Goal: Transaction & Acquisition: Purchase product/service

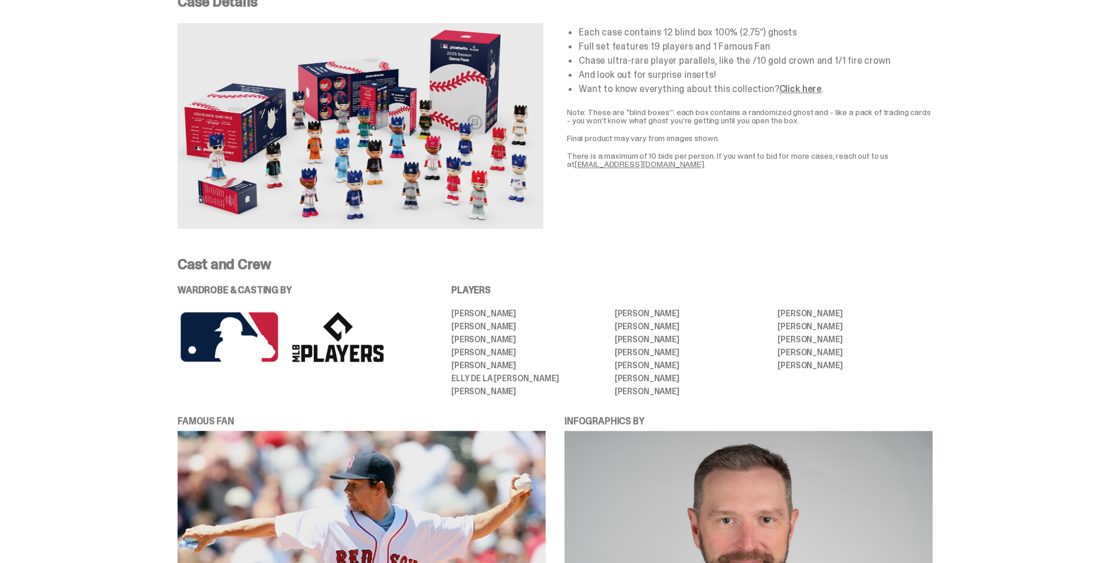
scroll to position [2084, 0]
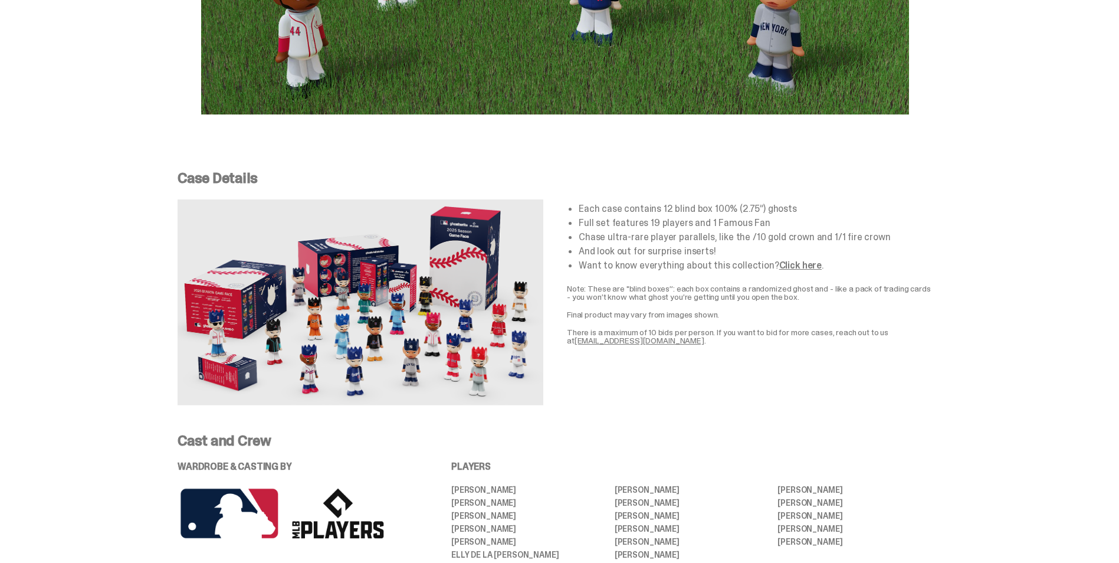
click at [791, 259] on link "Click here" at bounding box center [800, 265] width 42 height 12
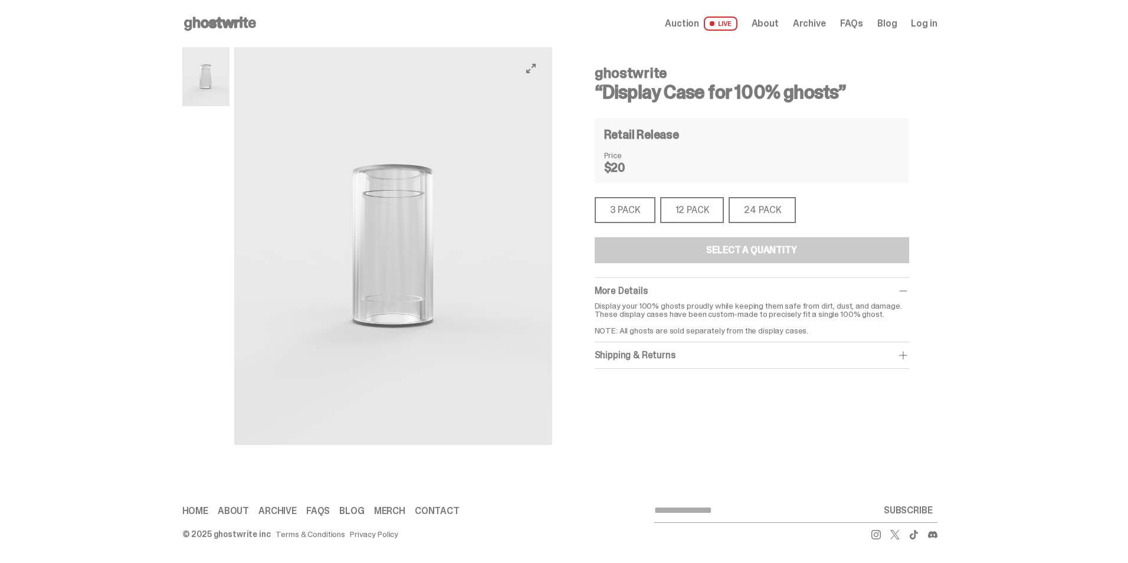
click at [635, 216] on div "3 PACK" at bounding box center [624, 210] width 61 height 26
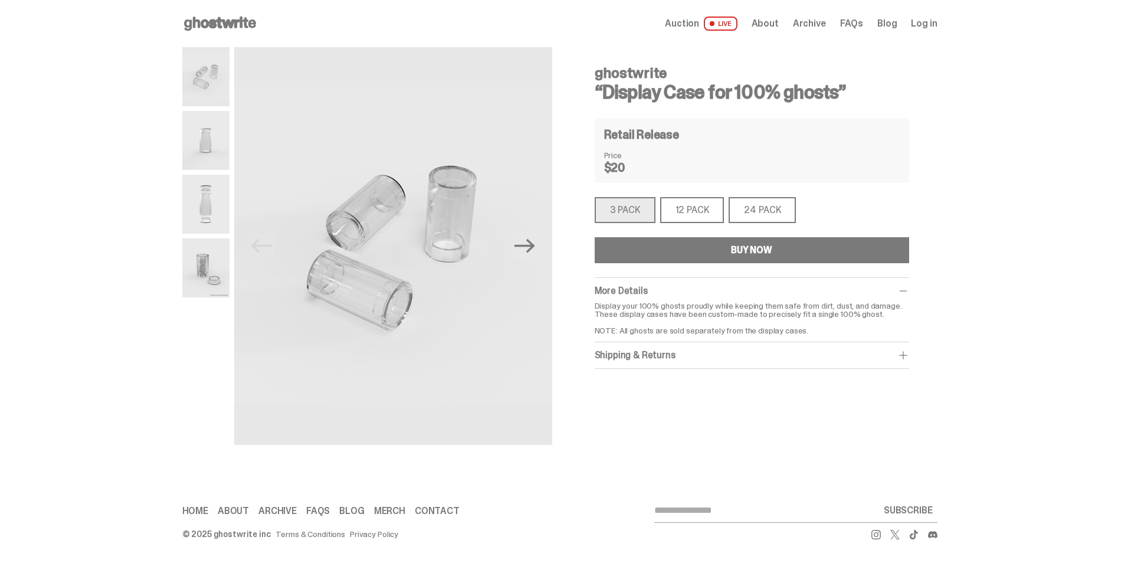
click at [684, 211] on div "12 PACK" at bounding box center [692, 210] width 64 height 26
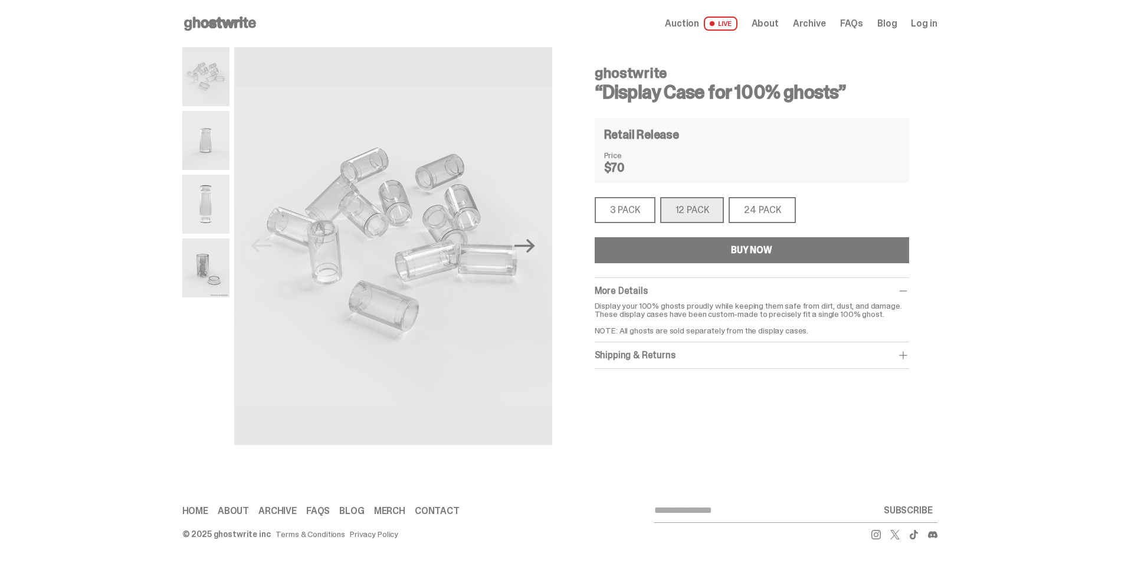
click at [770, 211] on div "24 PACK" at bounding box center [761, 210] width 67 height 26
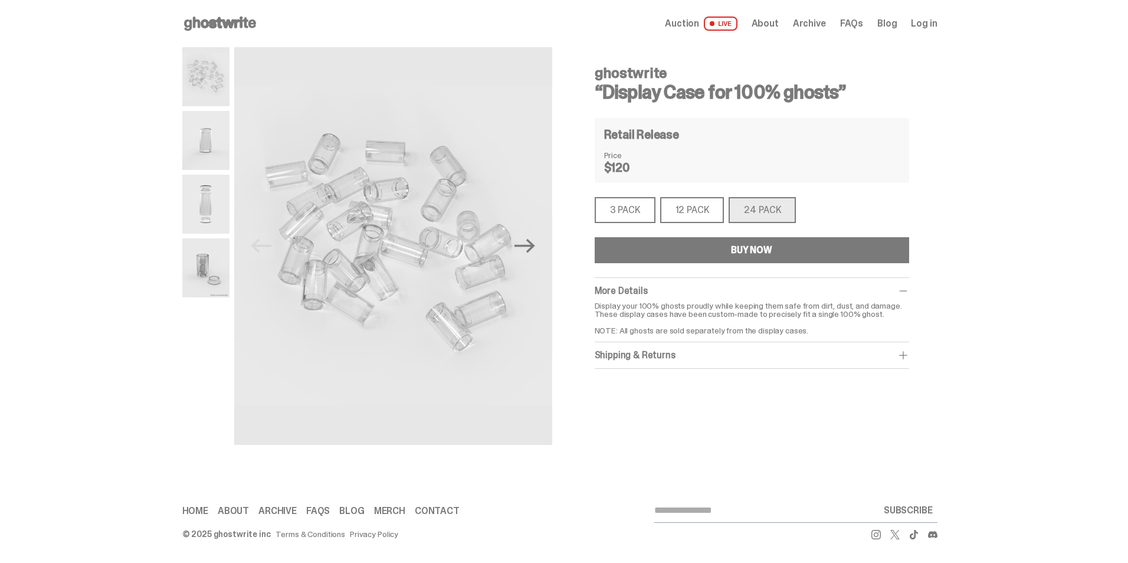
click at [208, 130] on img at bounding box center [205, 140] width 47 height 59
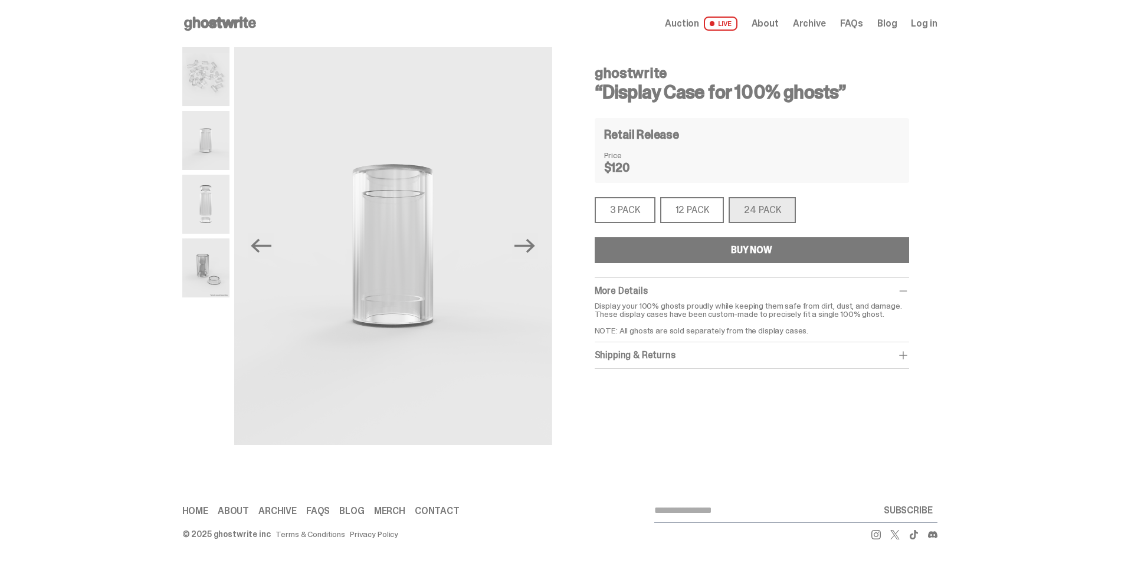
click at [216, 255] on img at bounding box center [205, 267] width 47 height 59
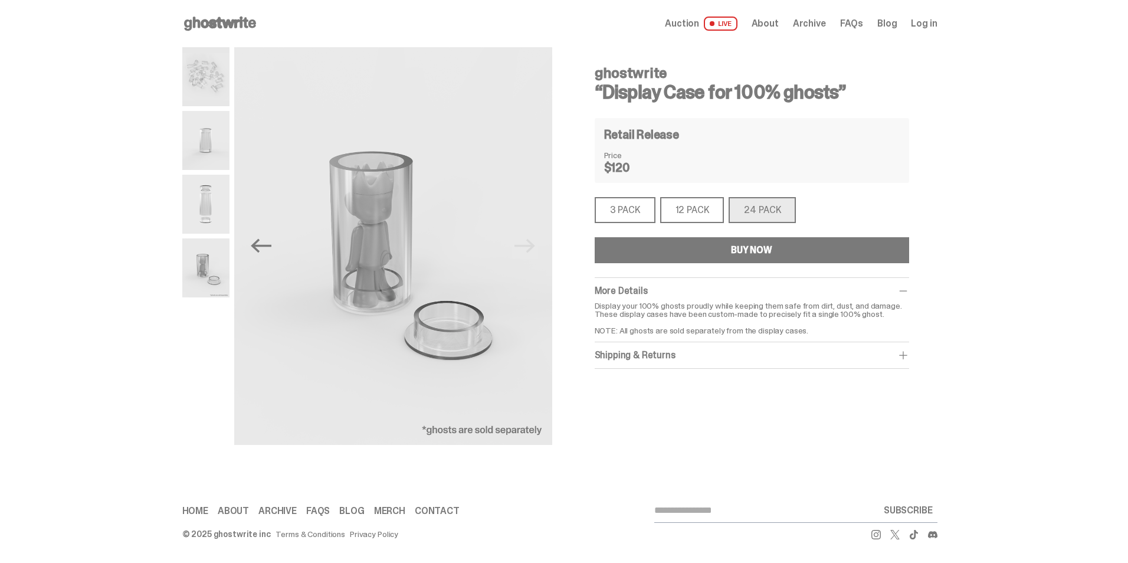
click at [210, 25] on use at bounding box center [220, 24] width 72 height 14
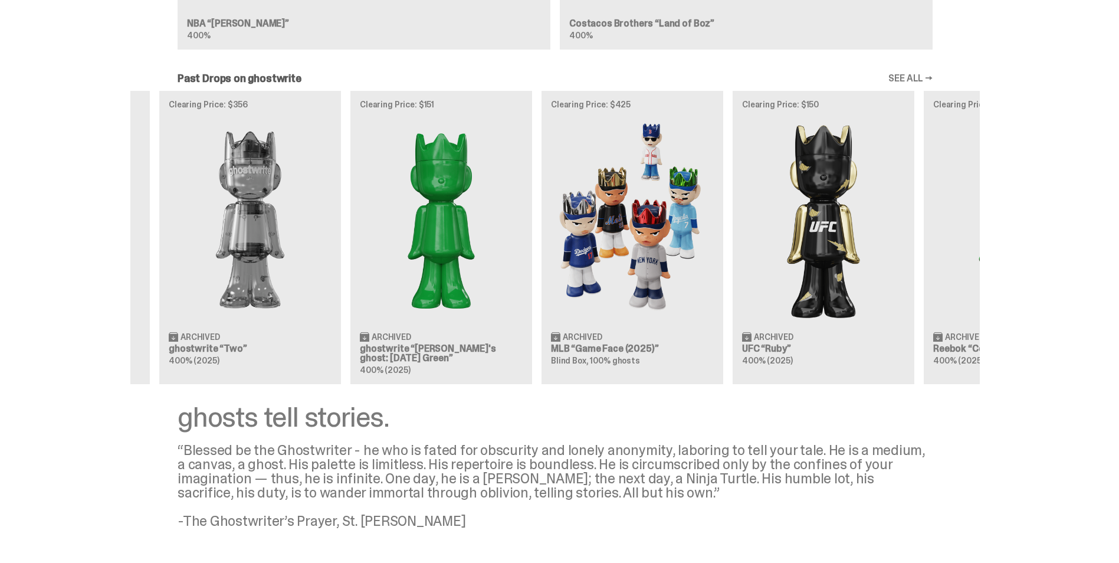
scroll to position [0, 382]
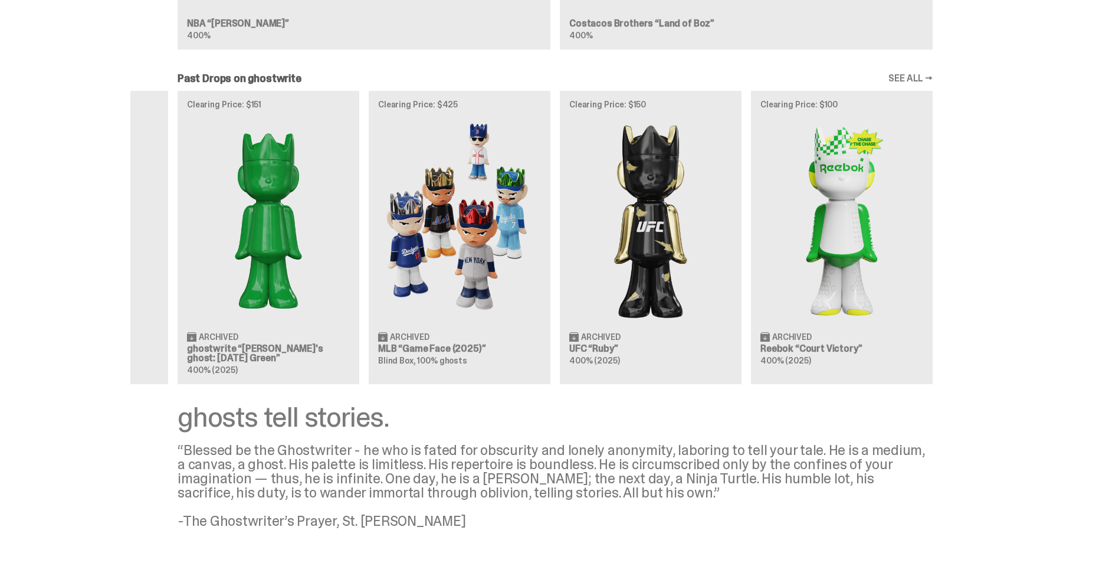
click at [395, 355] on div "Clearing Price: $500 Archived NBA “Game Face (2025)” Blind Box, 100% ghosts Cle…" at bounding box center [554, 237] width 849 height 293
click at [931, 74] on link "SEE ALL →" at bounding box center [910, 78] width 44 height 9
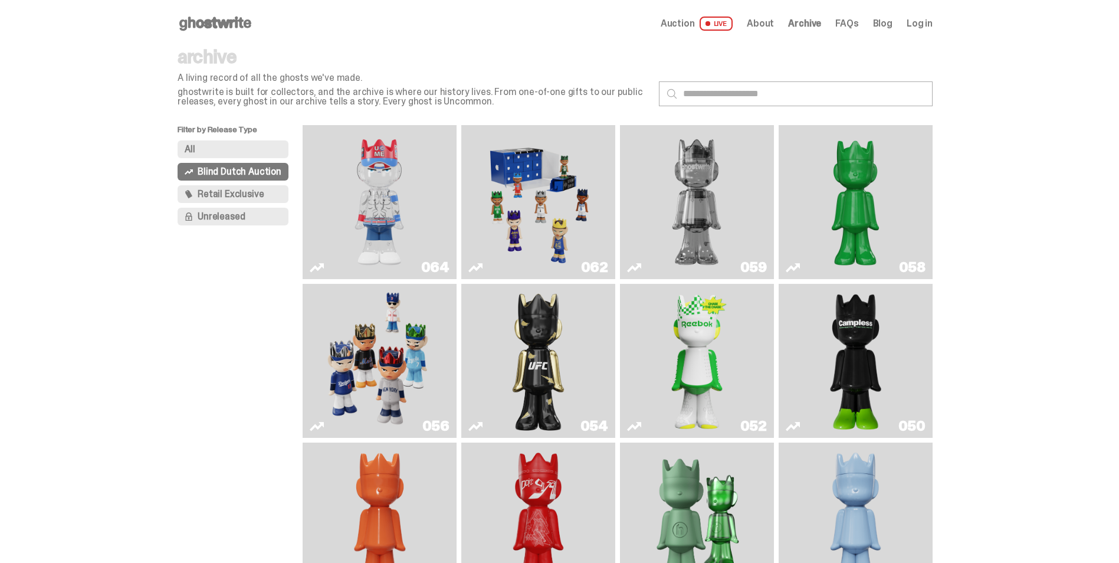
click at [244, 193] on span "Retail Exclusive" at bounding box center [231, 193] width 66 height 9
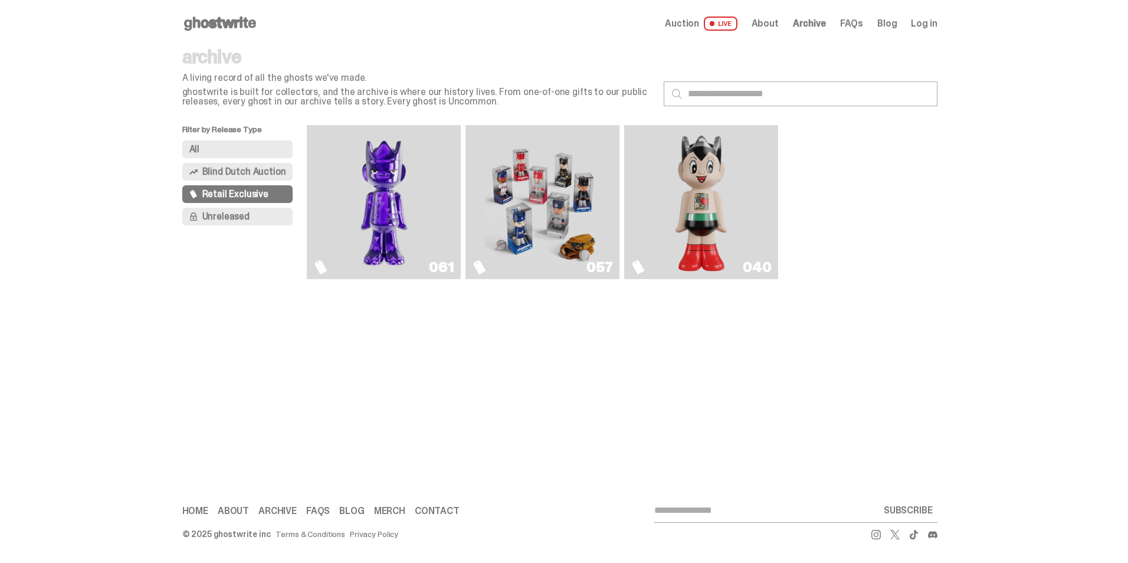
click at [548, 153] on img "Game Face (2025)" at bounding box center [543, 202] width 116 height 144
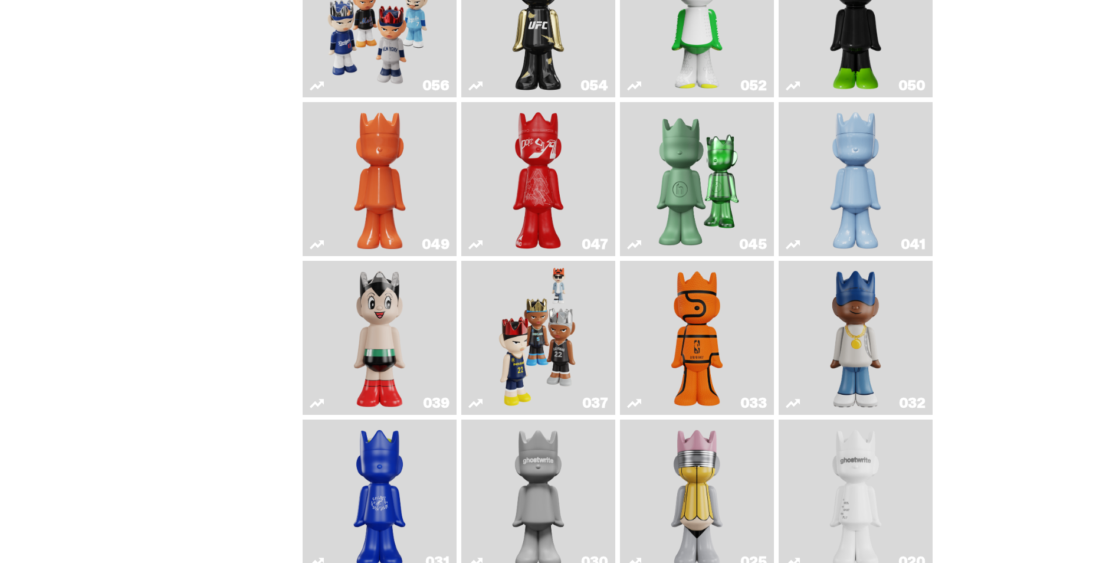
scroll to position [354, 0]
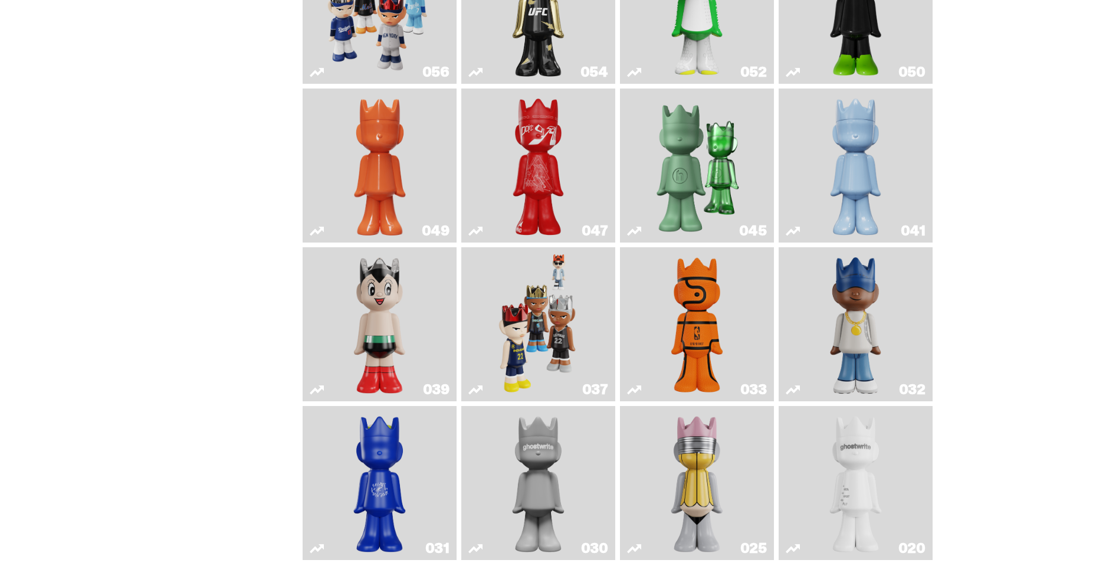
click at [550, 320] on img "Game Face (2024)" at bounding box center [538, 324] width 81 height 144
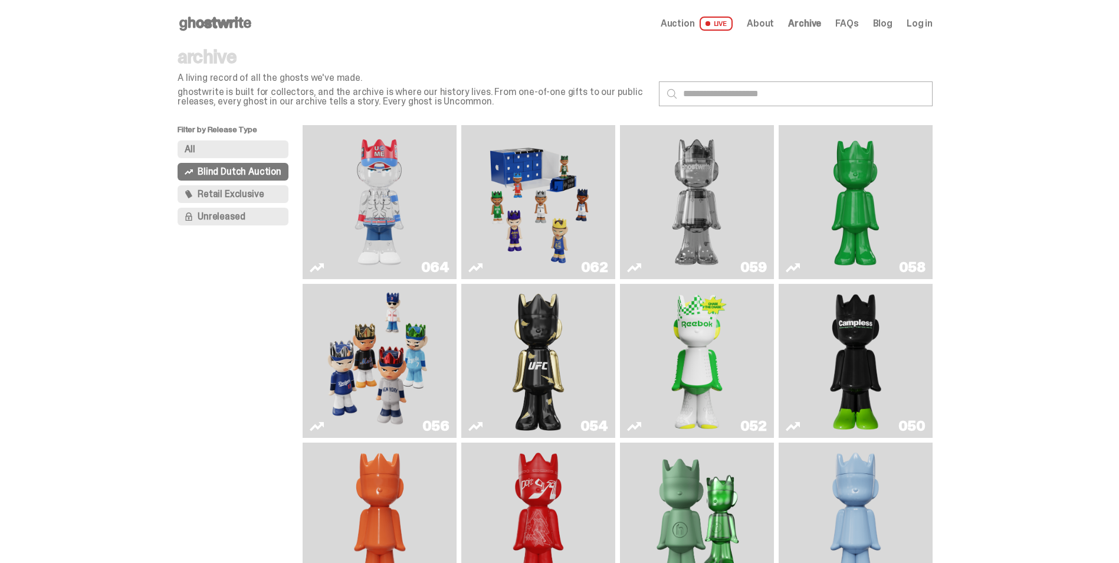
click at [233, 148] on button "All" at bounding box center [233, 149] width 111 height 18
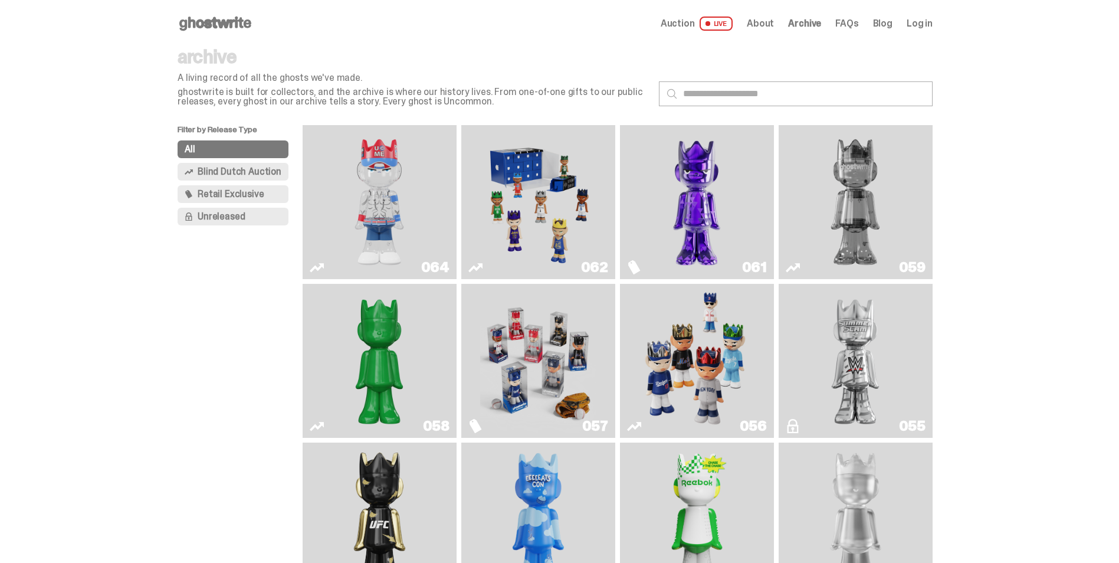
click at [242, 24] on icon at bounding box center [215, 23] width 75 height 19
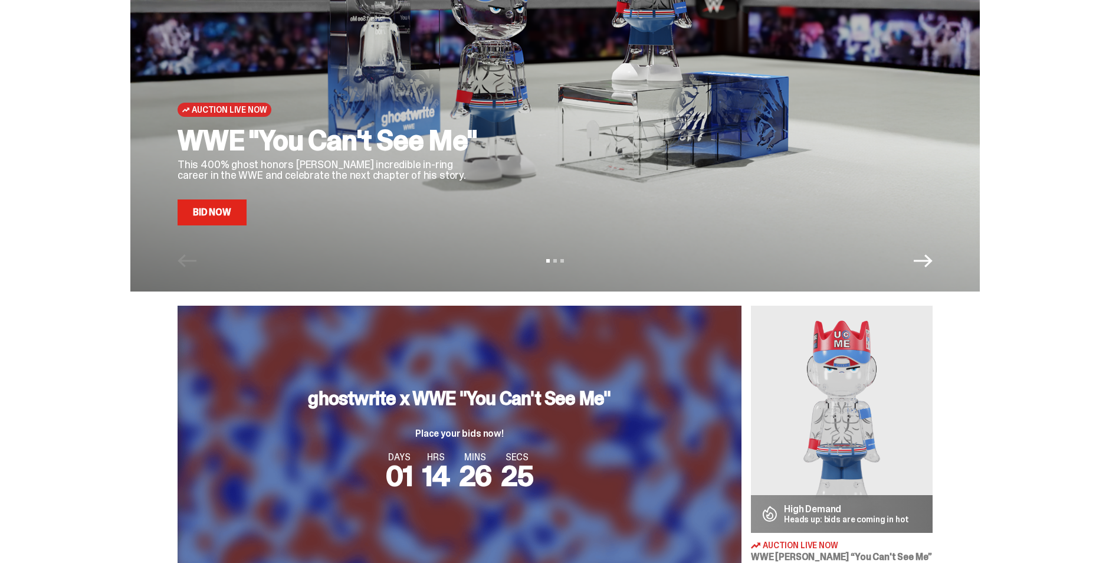
scroll to position [413, 0]
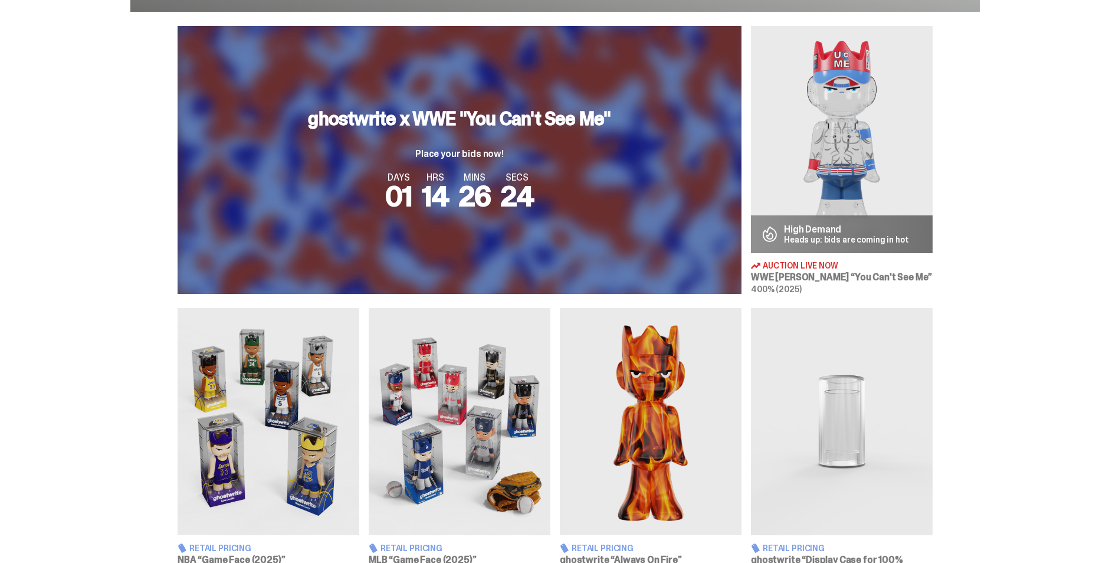
click at [883, 402] on img at bounding box center [842, 421] width 182 height 227
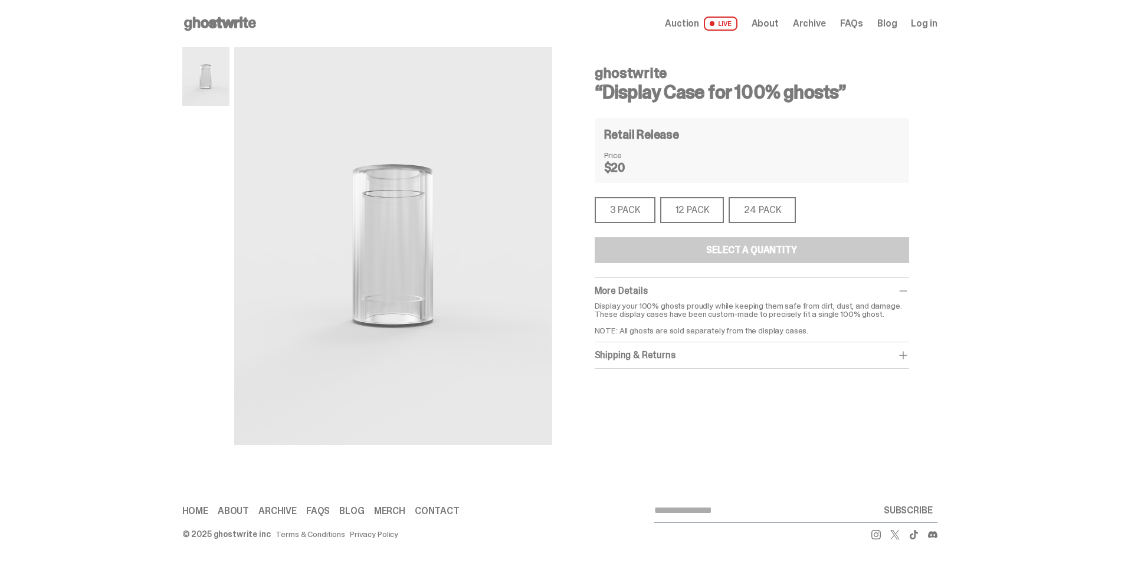
click at [613, 210] on div "3 PACK" at bounding box center [624, 210] width 61 height 26
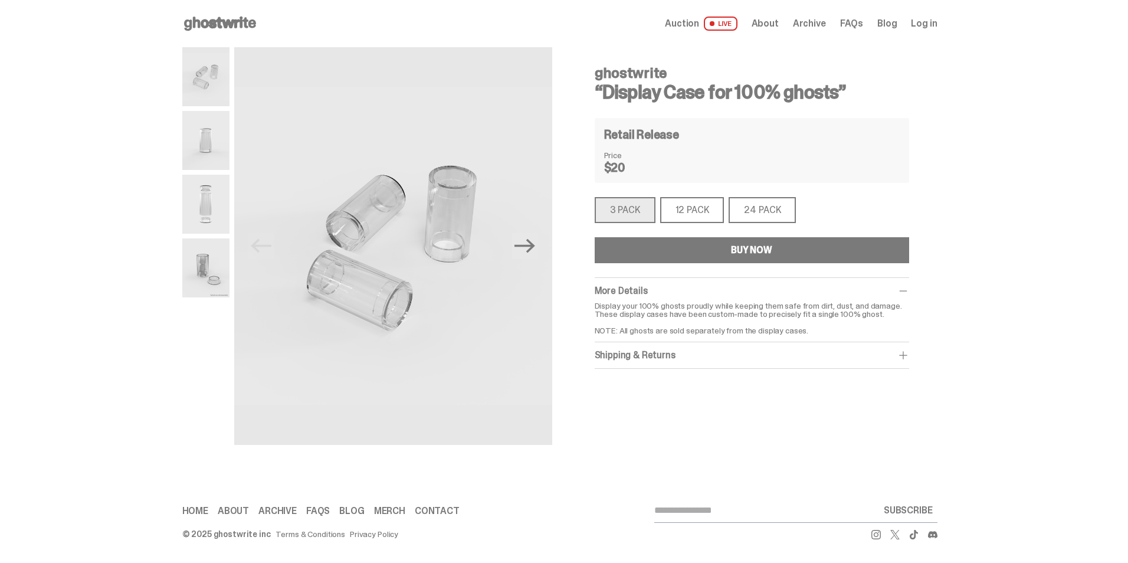
click at [696, 212] on div "12 PACK" at bounding box center [692, 210] width 64 height 26
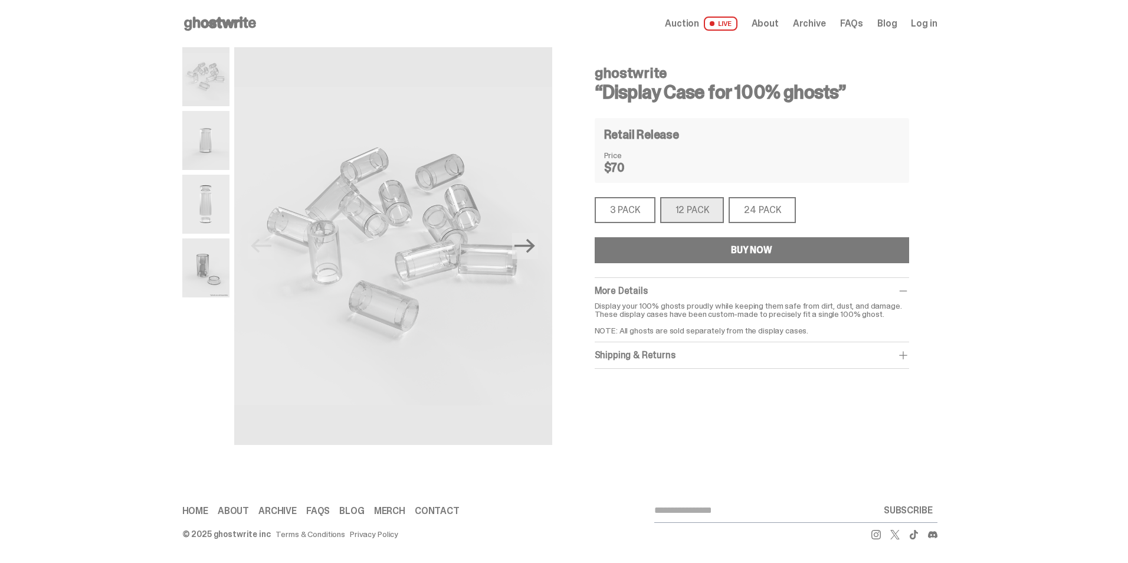
click at [745, 213] on div "24 PACK" at bounding box center [761, 210] width 67 height 26
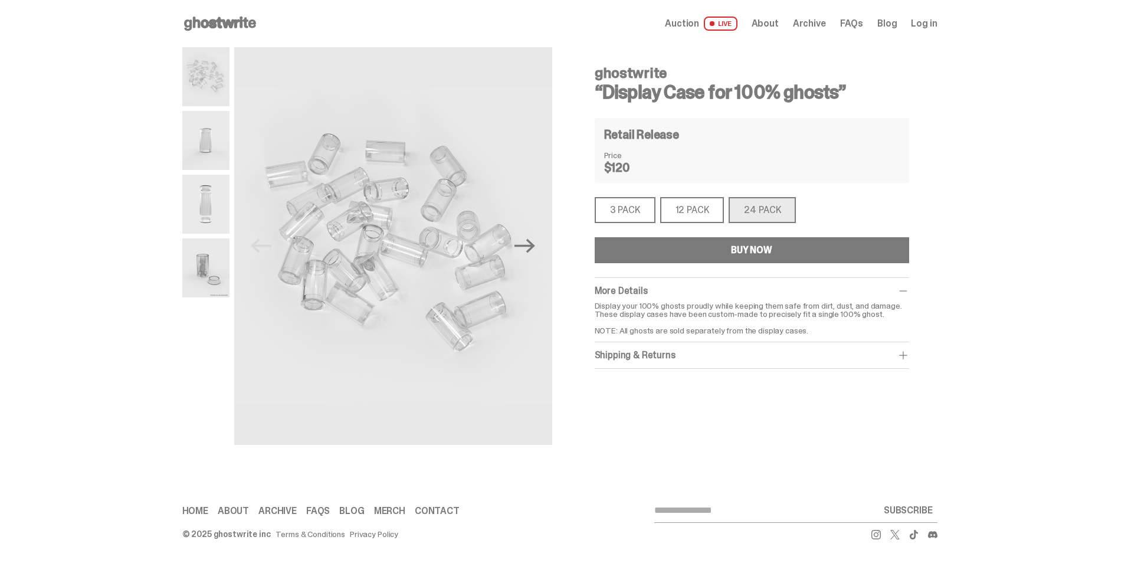
click at [212, 72] on img at bounding box center [205, 76] width 47 height 59
